Goal: Task Accomplishment & Management: Complete application form

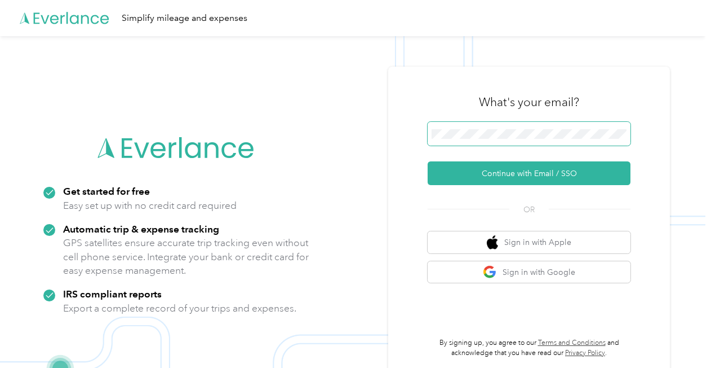
click at [447, 128] on span at bounding box center [529, 134] width 203 height 24
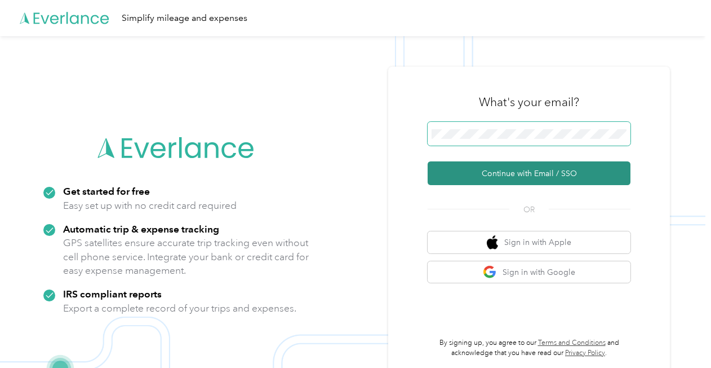
click at [428, 161] on button "Continue with Email / SSO" at bounding box center [529, 173] width 203 height 24
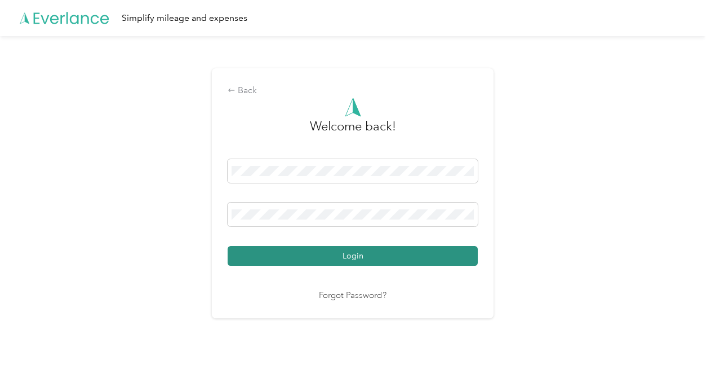
click at [326, 264] on button "Login" at bounding box center [353, 256] width 250 height 20
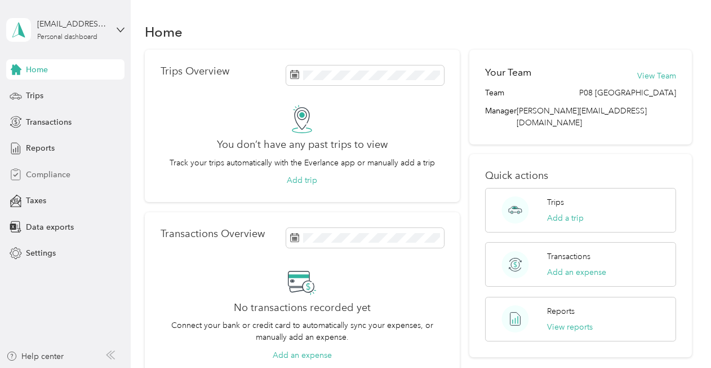
click at [45, 174] on span "Compliance" at bounding box center [48, 175] width 45 height 12
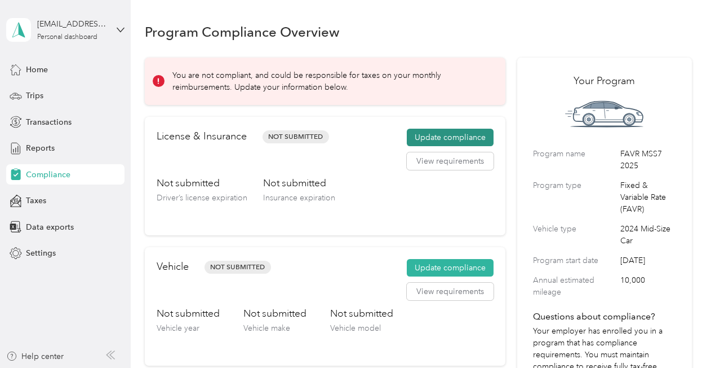
click at [432, 134] on button "Update compliance" at bounding box center [450, 138] width 87 height 18
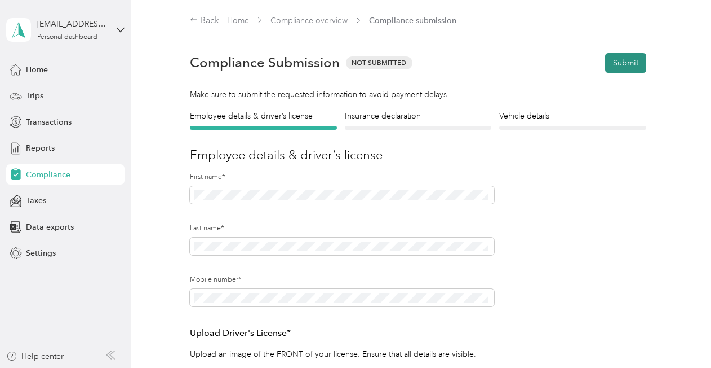
click at [613, 60] on button "Submit" at bounding box center [625, 63] width 41 height 20
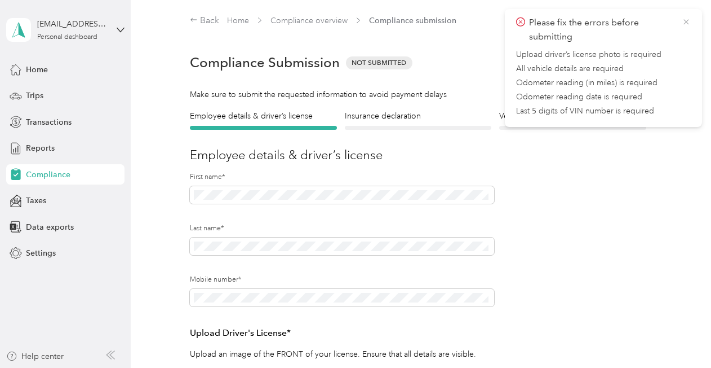
click at [688, 21] on icon at bounding box center [686, 22] width 9 height 10
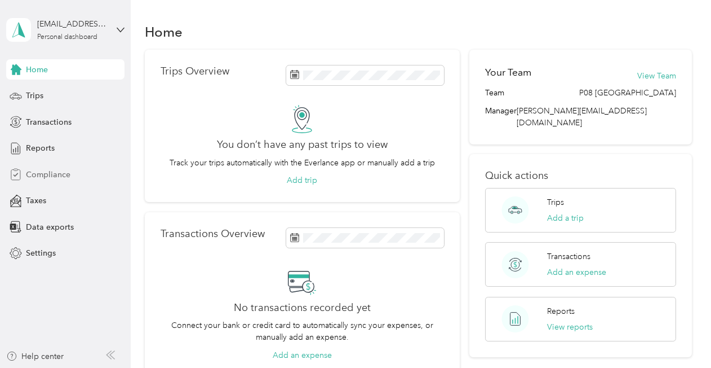
click at [51, 178] on span "Compliance" at bounding box center [48, 175] width 45 height 12
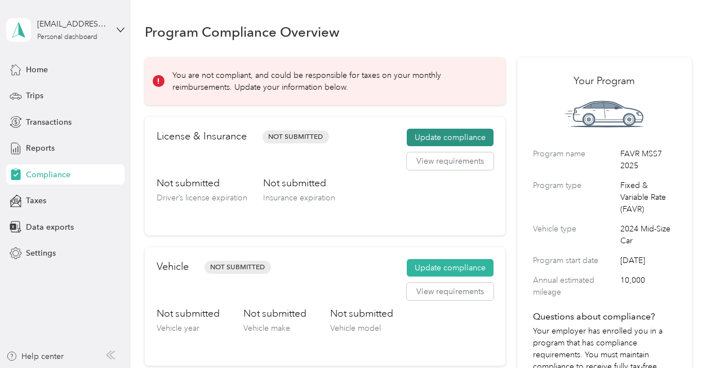
click at [420, 135] on button "Update compliance" at bounding box center [450, 138] width 87 height 18
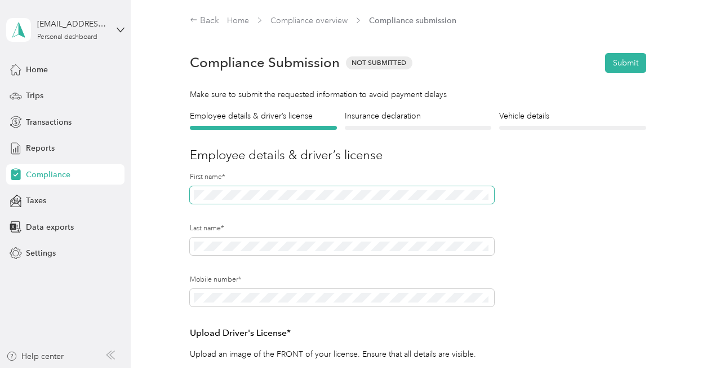
click at [310, 187] on span at bounding box center [342, 195] width 304 height 18
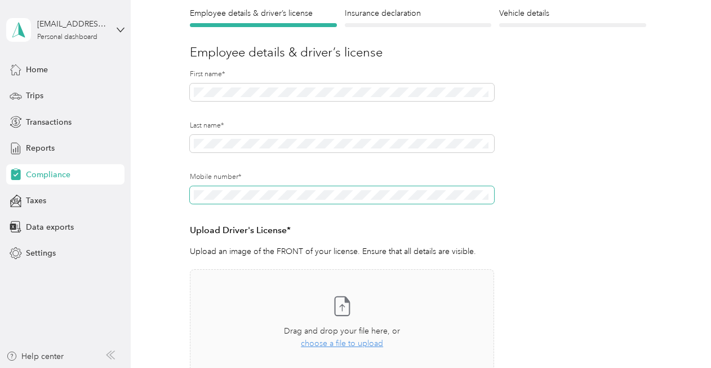
scroll to position [120, 0]
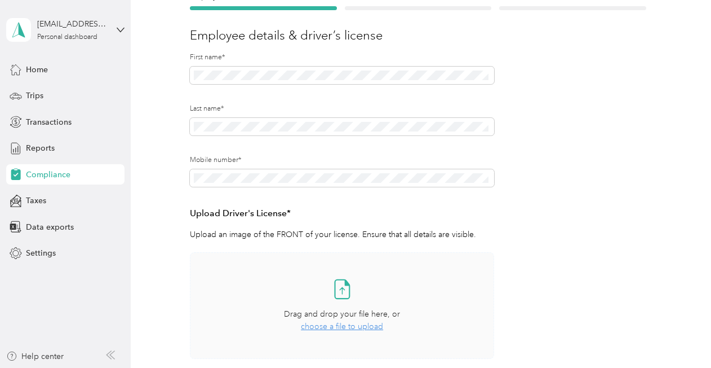
click at [337, 293] on icon at bounding box center [342, 288] width 23 height 23
click at [671, 19] on div "Employee details & driver’s license License Insurance declaration Insurance Veh…" at bounding box center [418, 205] width 547 height 431
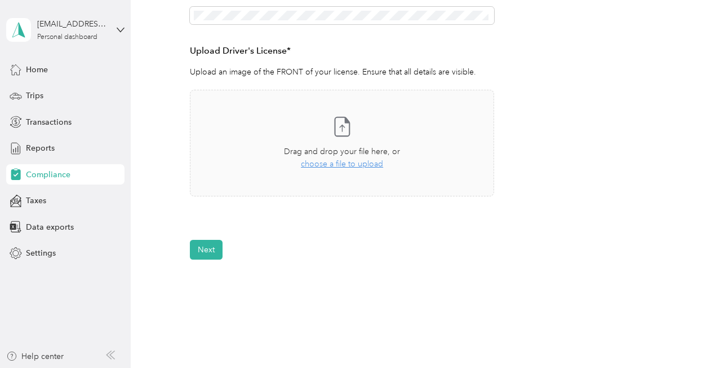
scroll to position [300, 0]
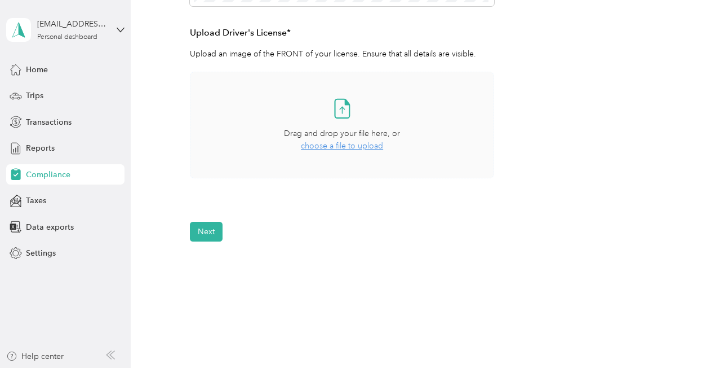
click at [335, 142] on span "choose a file to upload" at bounding box center [342, 146] width 82 height 10
click at [125, 22] on aside "lawansons@prudentialuniforms.com Personal dashboard Home Trips Transactions Rep…" at bounding box center [65, 184] width 131 height 368
click at [666, 26] on p "Upload error" at bounding box center [601, 23] width 144 height 14
click at [339, 145] on span "choose a file to upload" at bounding box center [342, 146] width 82 height 10
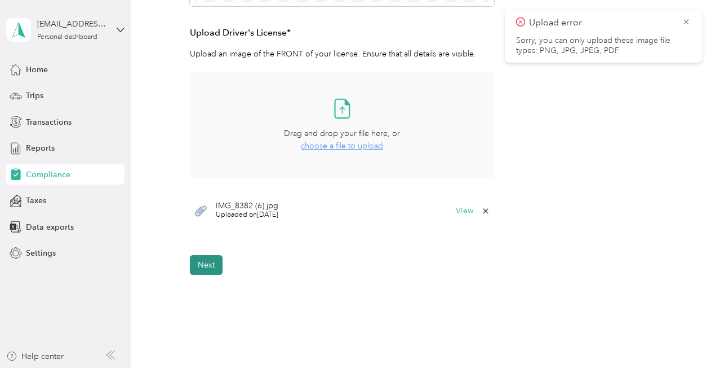
click at [207, 263] on button "Next" at bounding box center [206, 265] width 33 height 20
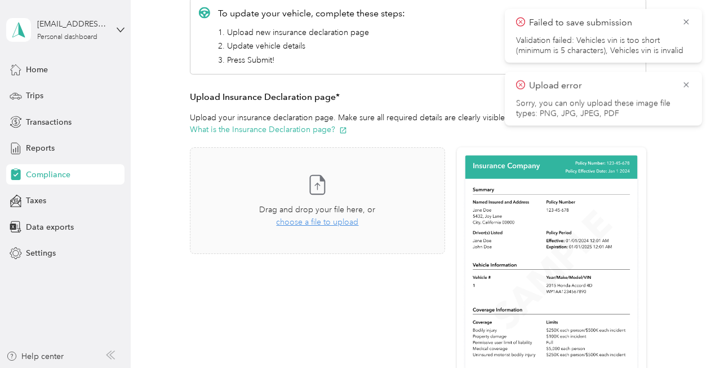
scroll to position [176, 0]
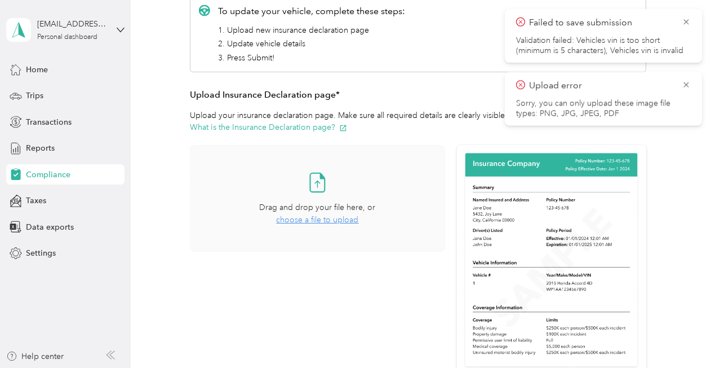
click at [313, 221] on span "choose a file to upload" at bounding box center [317, 220] width 82 height 10
click at [418, 284] on button "View" at bounding box center [415, 284] width 17 height 8
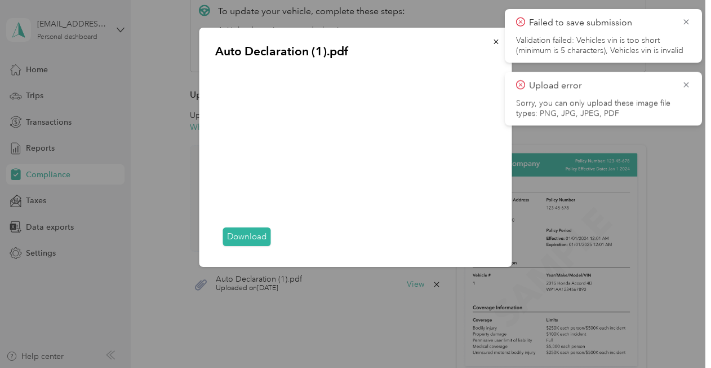
click at [240, 236] on link "Download" at bounding box center [247, 236] width 48 height 19
click at [175, 166] on div at bounding box center [355, 184] width 711 height 368
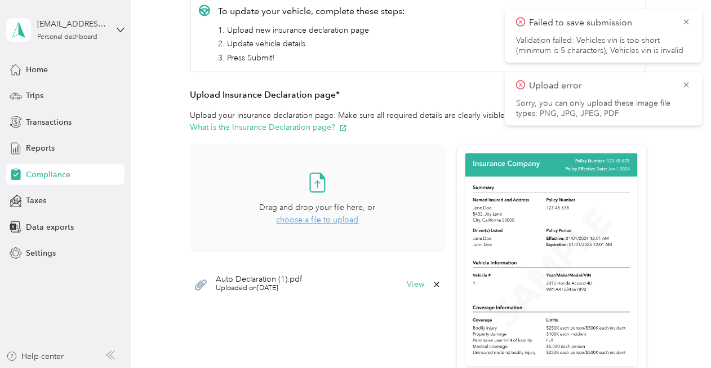
click at [312, 215] on span "choose a file to upload" at bounding box center [317, 220] width 82 height 10
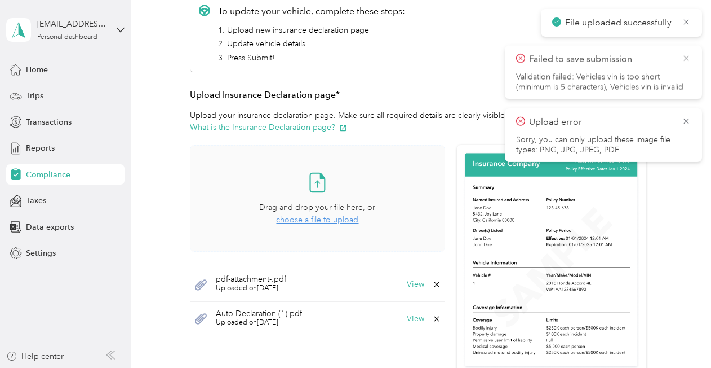
click at [687, 56] on icon at bounding box center [686, 58] width 9 height 10
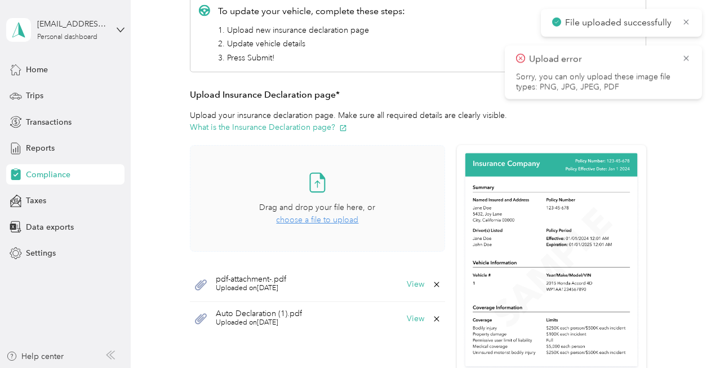
click at [687, 56] on icon at bounding box center [686, 58] width 9 height 10
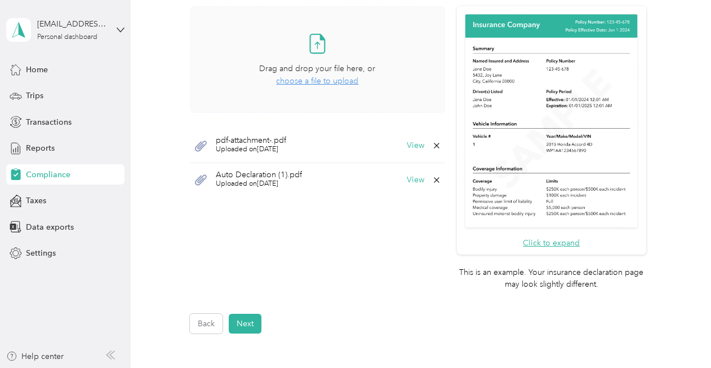
scroll to position [444, 0]
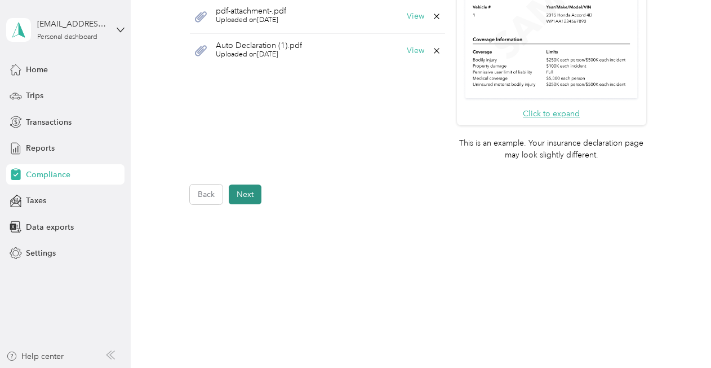
click at [251, 191] on button "Next" at bounding box center [245, 194] width 33 height 20
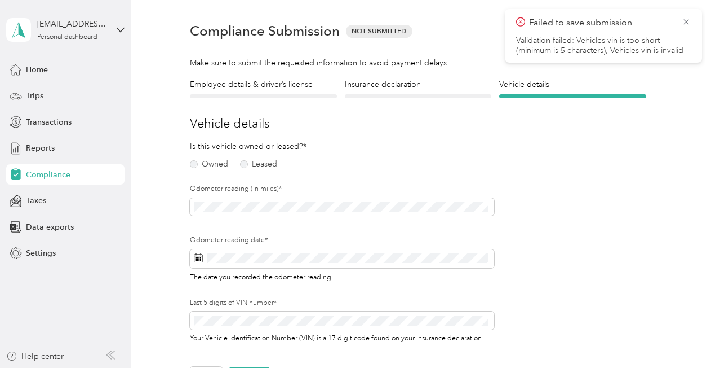
scroll to position [14, 0]
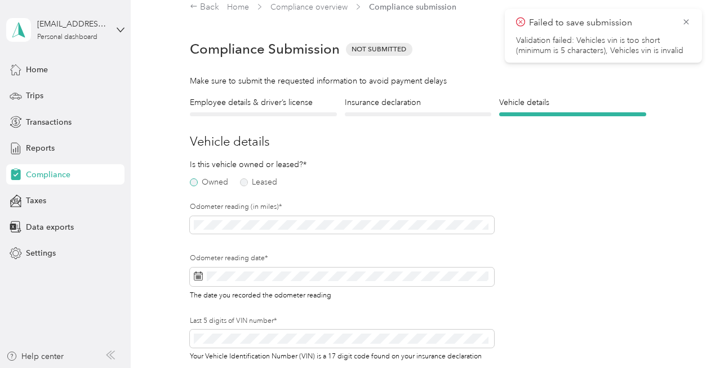
click at [198, 183] on label "Owned" at bounding box center [209, 182] width 38 height 8
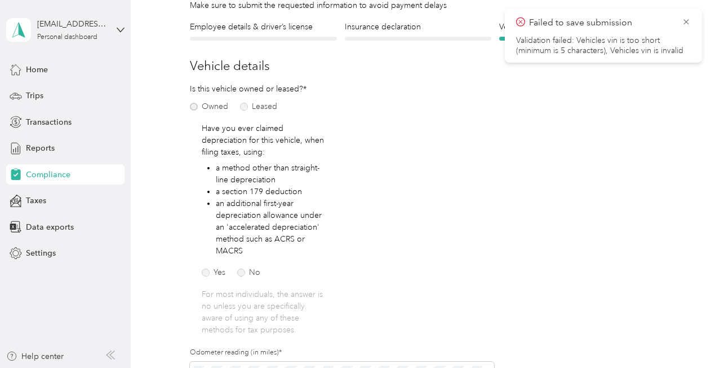
scroll to position [91, 0]
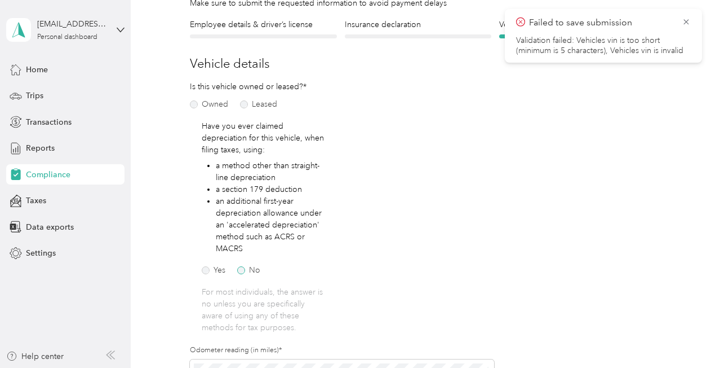
click at [242, 270] on label "No" at bounding box center [248, 270] width 23 height 8
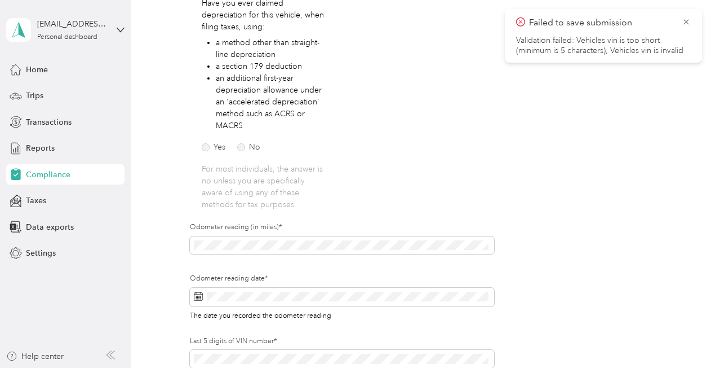
scroll to position [223, 0]
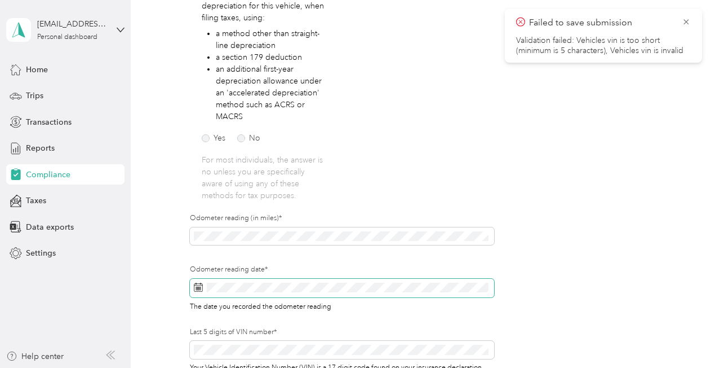
click at [198, 285] on icon at bounding box center [198, 285] width 8 height 0
click at [216, 281] on span at bounding box center [342, 287] width 304 height 19
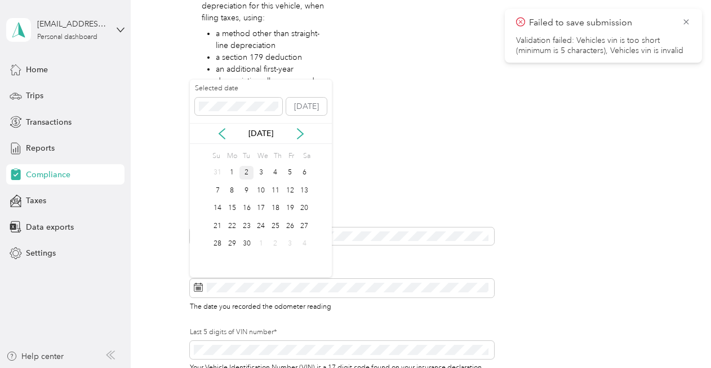
click at [247, 168] on div "2" at bounding box center [247, 173] width 15 height 14
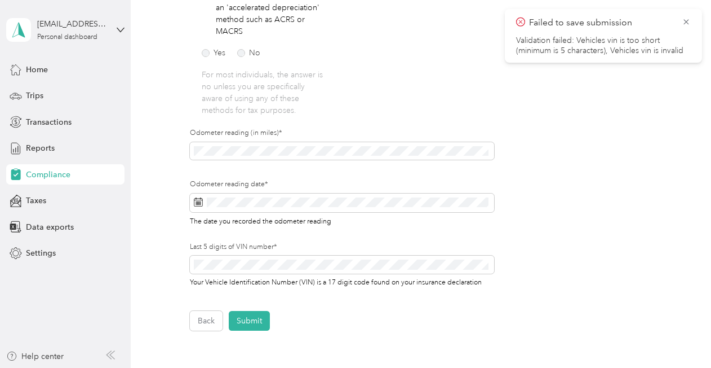
scroll to position [324, 0]
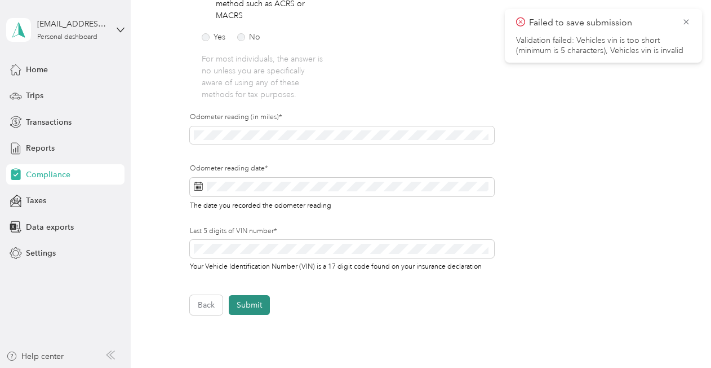
click at [244, 301] on button "Submit" at bounding box center [249, 305] width 41 height 20
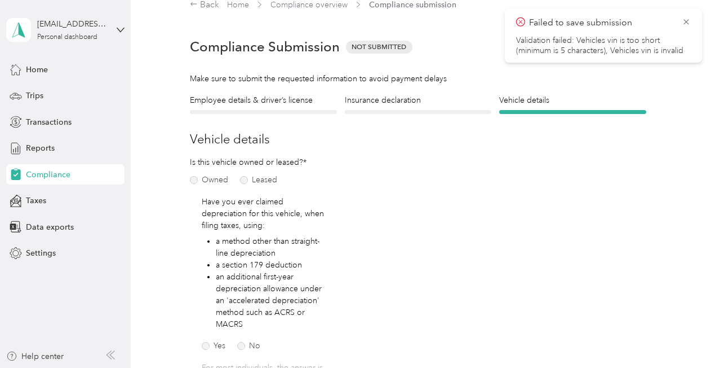
scroll to position [14, 0]
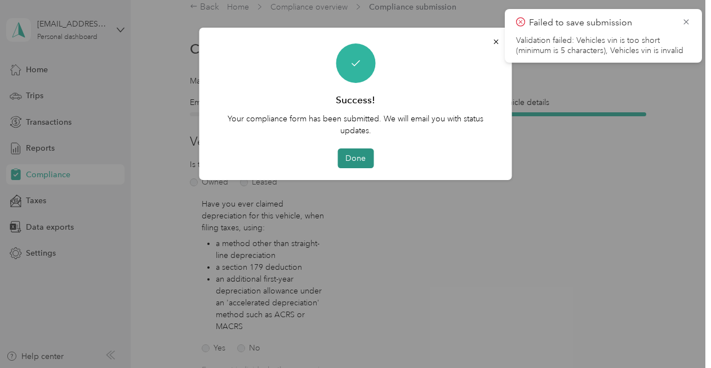
click at [357, 157] on button "Done" at bounding box center [356, 158] width 36 height 20
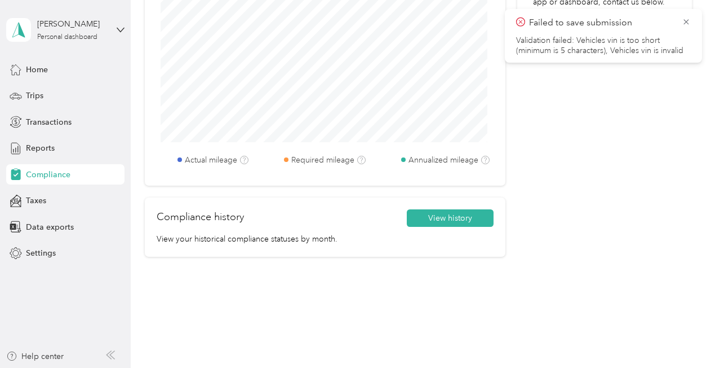
scroll to position [573, 0]
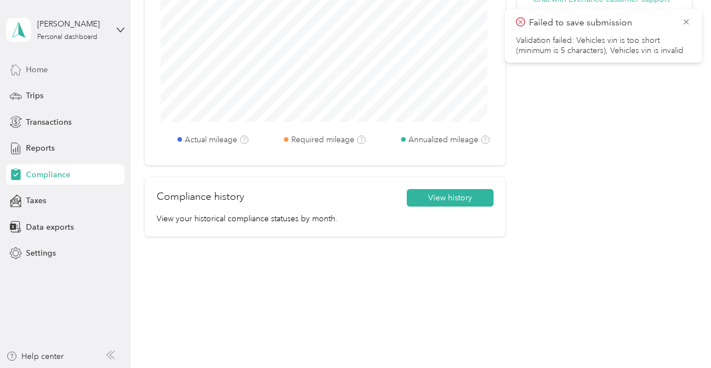
click at [39, 68] on span "Home" at bounding box center [37, 70] width 22 height 12
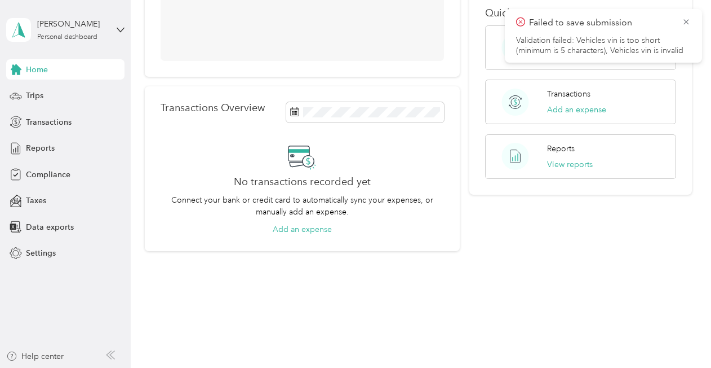
scroll to position [126, 0]
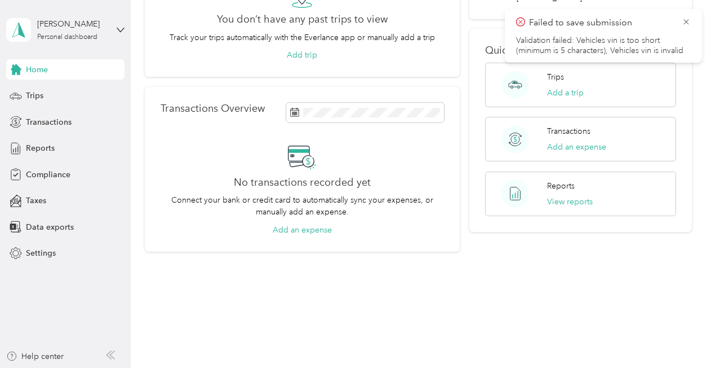
click at [582, 32] on div "Failed to save submission Validation failed: Vehicles vin is too short (minimum…" at bounding box center [603, 36] width 175 height 40
click at [686, 23] on icon at bounding box center [686, 21] width 5 height 5
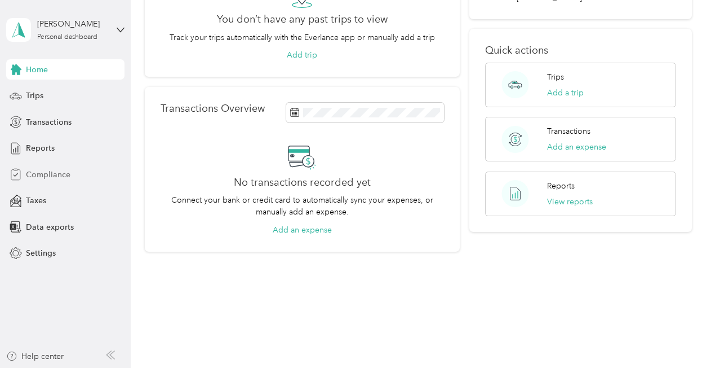
click at [61, 175] on span "Compliance" at bounding box center [48, 175] width 45 height 12
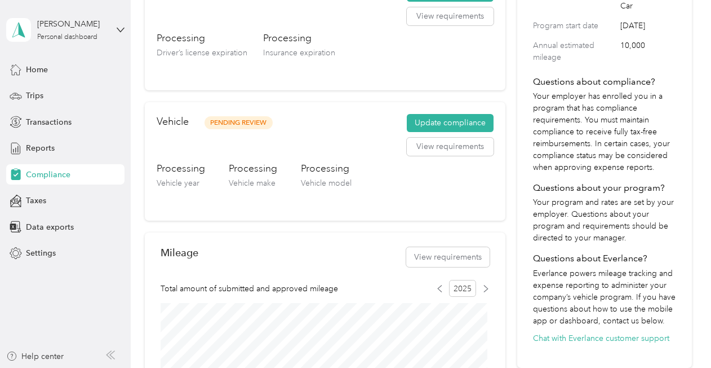
scroll to position [231, 0]
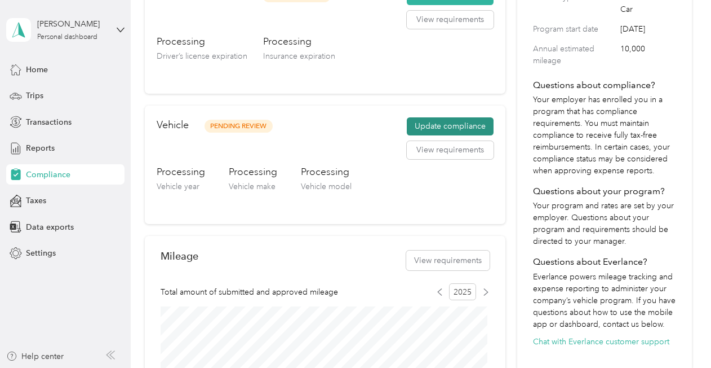
click at [417, 123] on button "Update compliance" at bounding box center [450, 126] width 87 height 18
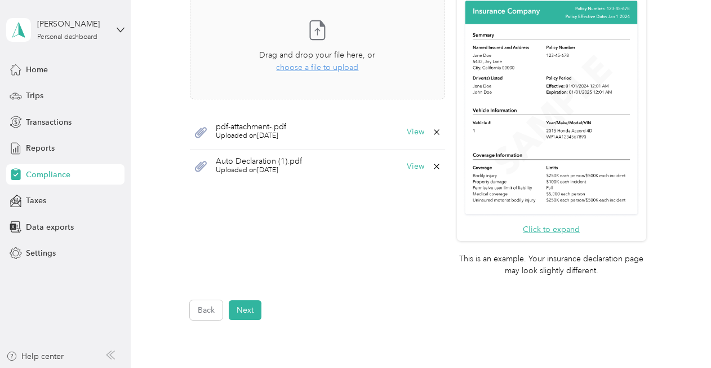
scroll to position [444, 0]
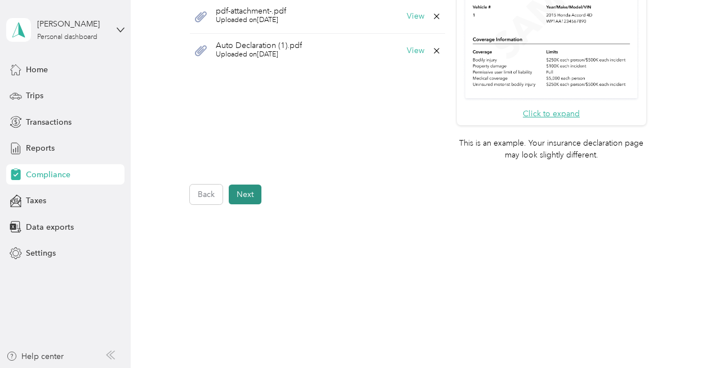
click at [251, 193] on button "Next" at bounding box center [245, 194] width 33 height 20
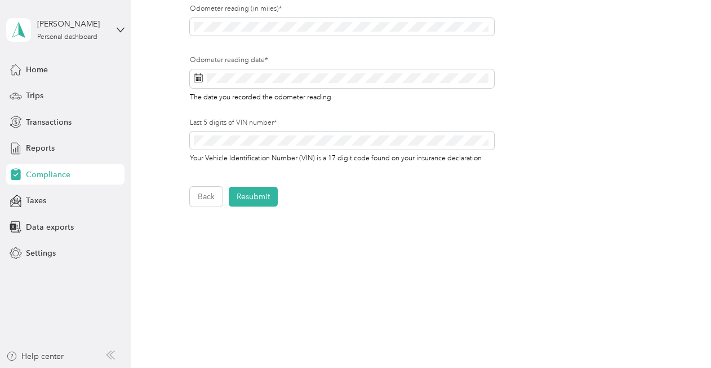
scroll to position [433, 0]
click at [121, 27] on icon at bounding box center [121, 30] width 8 height 8
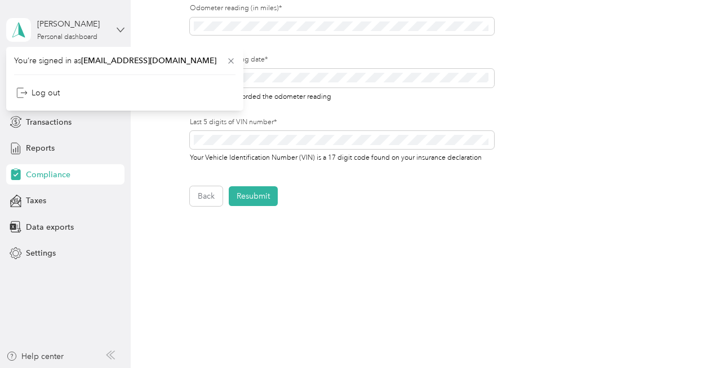
click at [121, 27] on icon at bounding box center [121, 30] width 8 height 8
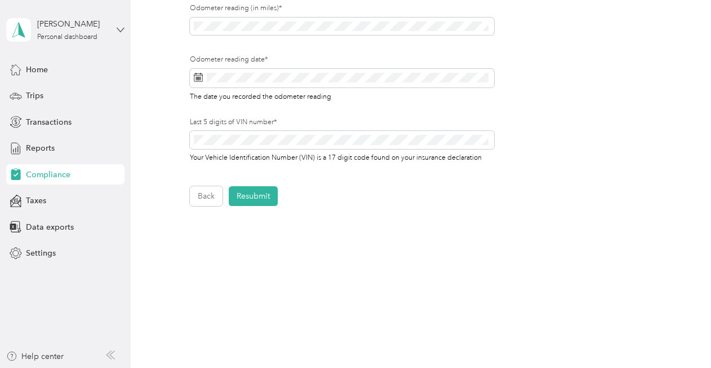
click at [122, 28] on icon at bounding box center [121, 30] width 8 height 8
click at [44, 246] on div "Settings" at bounding box center [65, 253] width 118 height 20
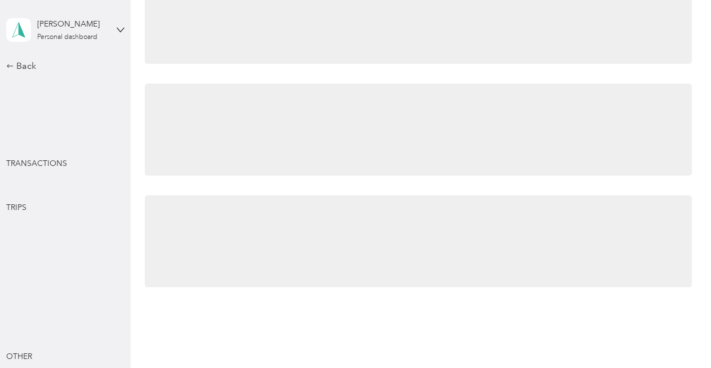
scroll to position [433, 0]
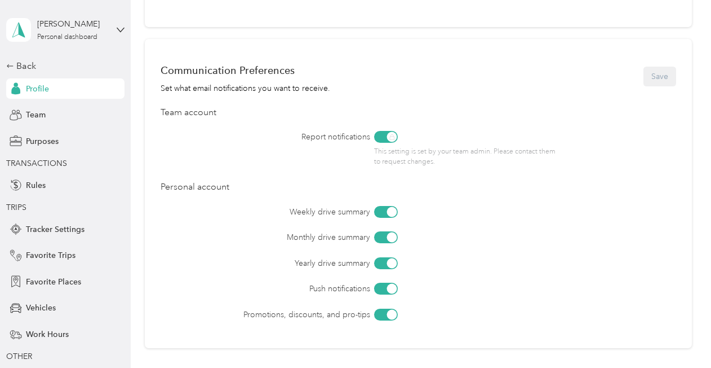
click at [114, 25] on div "Samuel Lawanson Personal dashboard" at bounding box center [65, 29] width 118 height 39
